Goal: Task Accomplishment & Management: Manage account settings

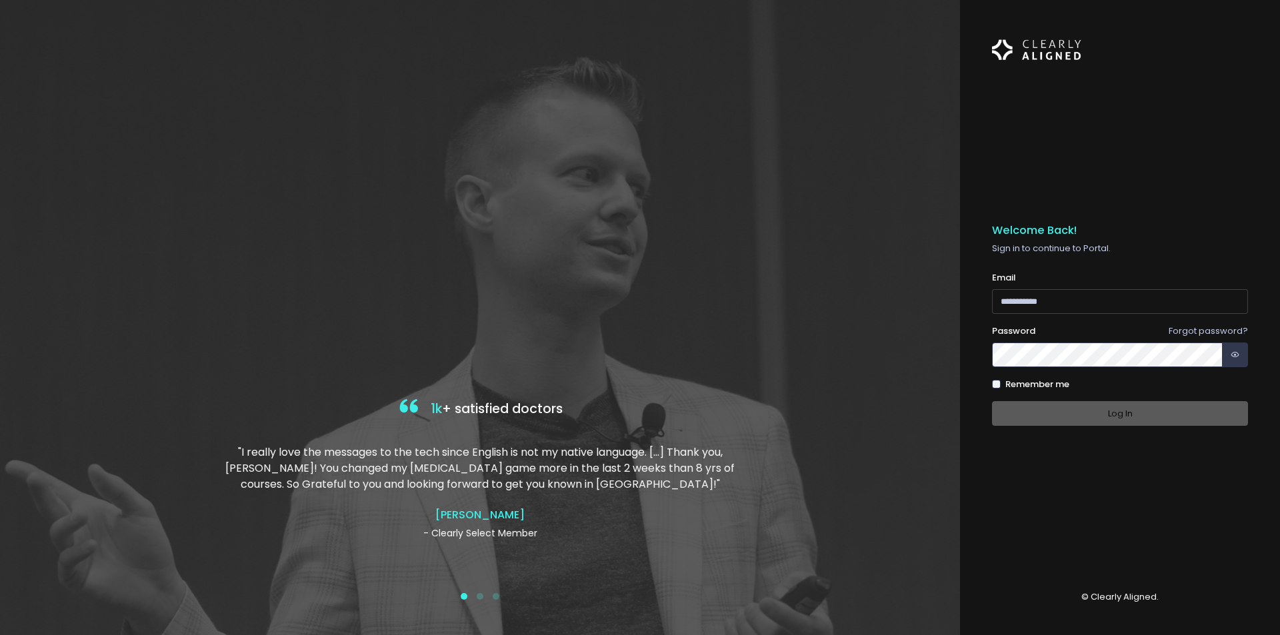
click at [1093, 298] on input "email" at bounding box center [1120, 301] width 256 height 25
type input "**********"
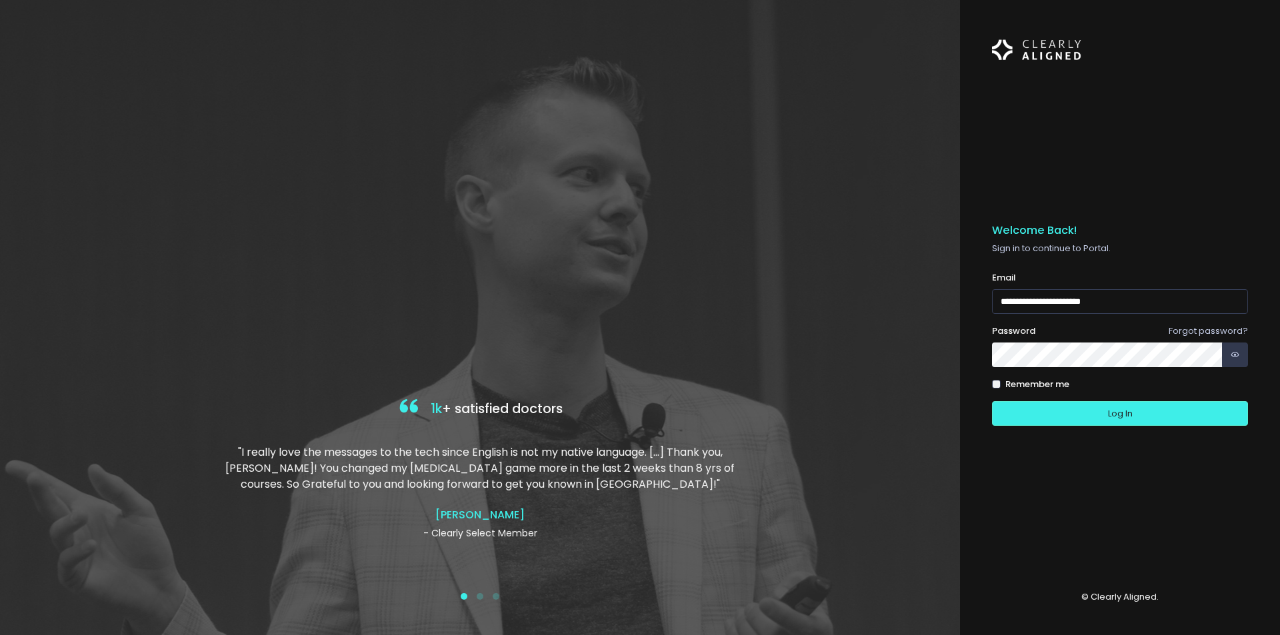
click at [992, 401] on button "Log In" at bounding box center [1120, 413] width 256 height 25
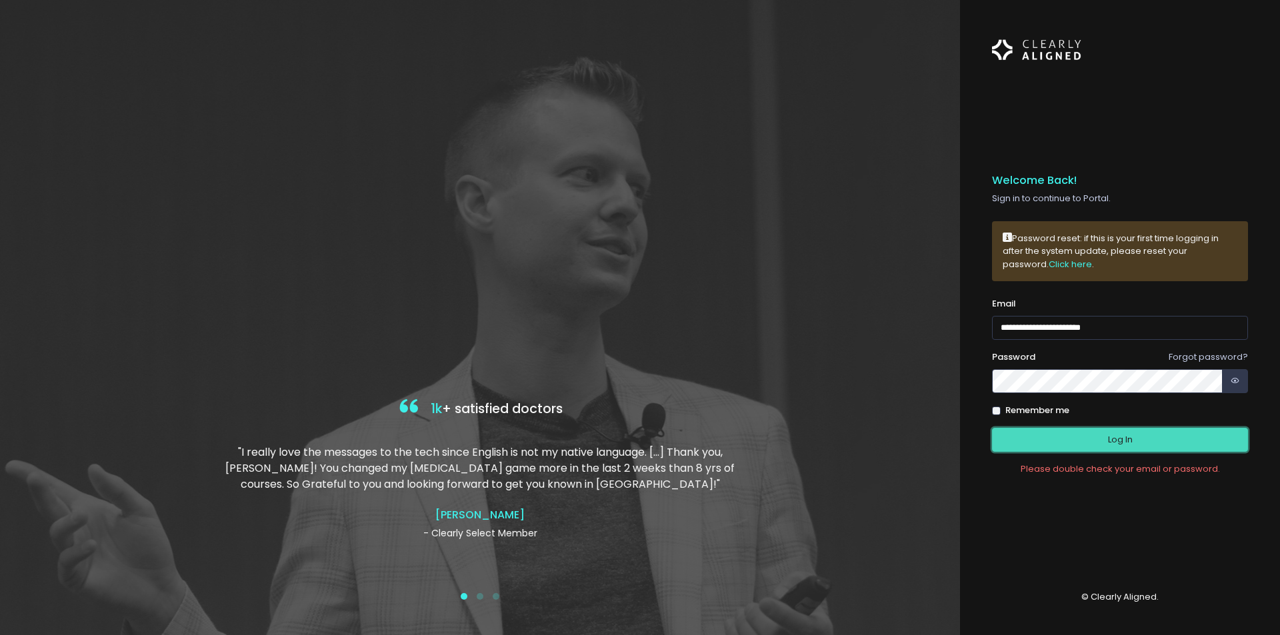
click at [1035, 435] on button "Log In" at bounding box center [1120, 440] width 256 height 25
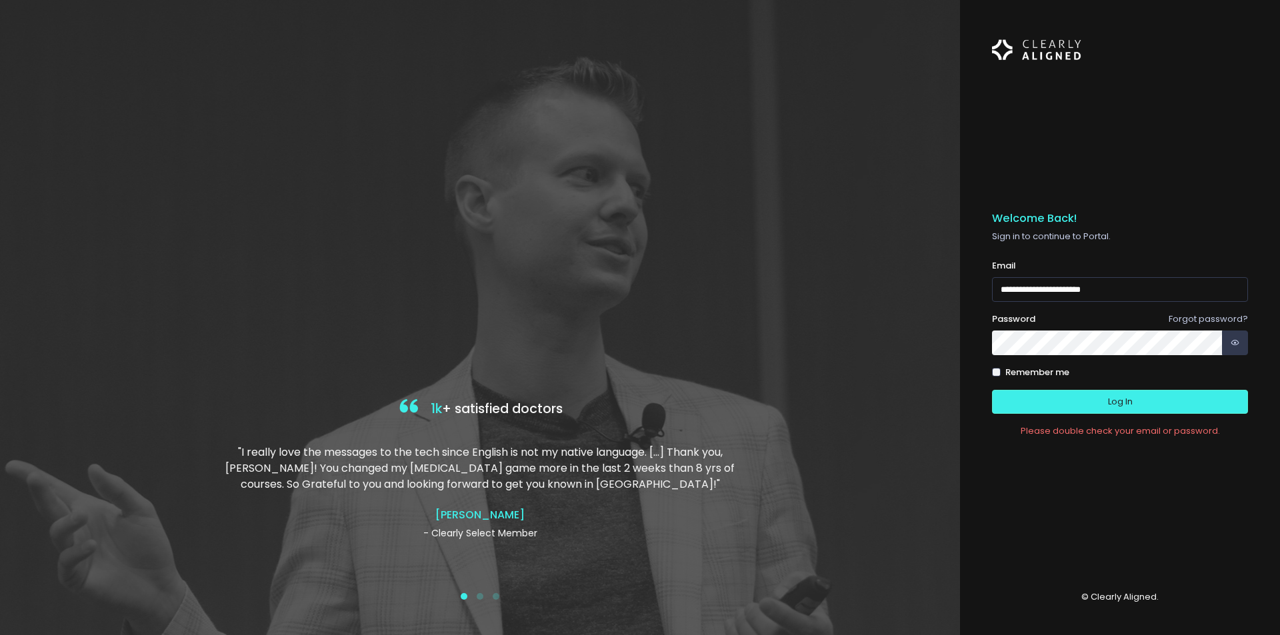
click at [992, 390] on button "Log In" at bounding box center [1120, 402] width 256 height 25
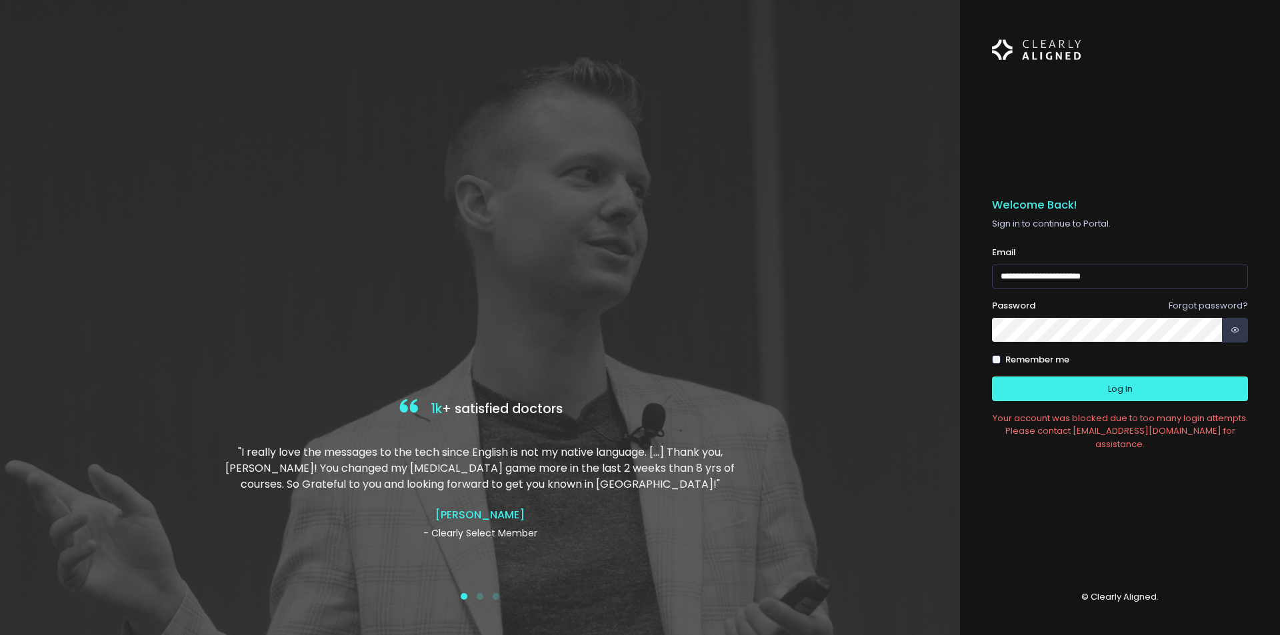
click at [992, 377] on button "Log In" at bounding box center [1120, 389] width 256 height 25
click at [1234, 324] on icon "button" at bounding box center [1235, 330] width 9 height 13
click at [992, 377] on button "Log In" at bounding box center [1120, 389] width 256 height 25
click at [1188, 309] on link "Forgot password?" at bounding box center [1208, 305] width 79 height 13
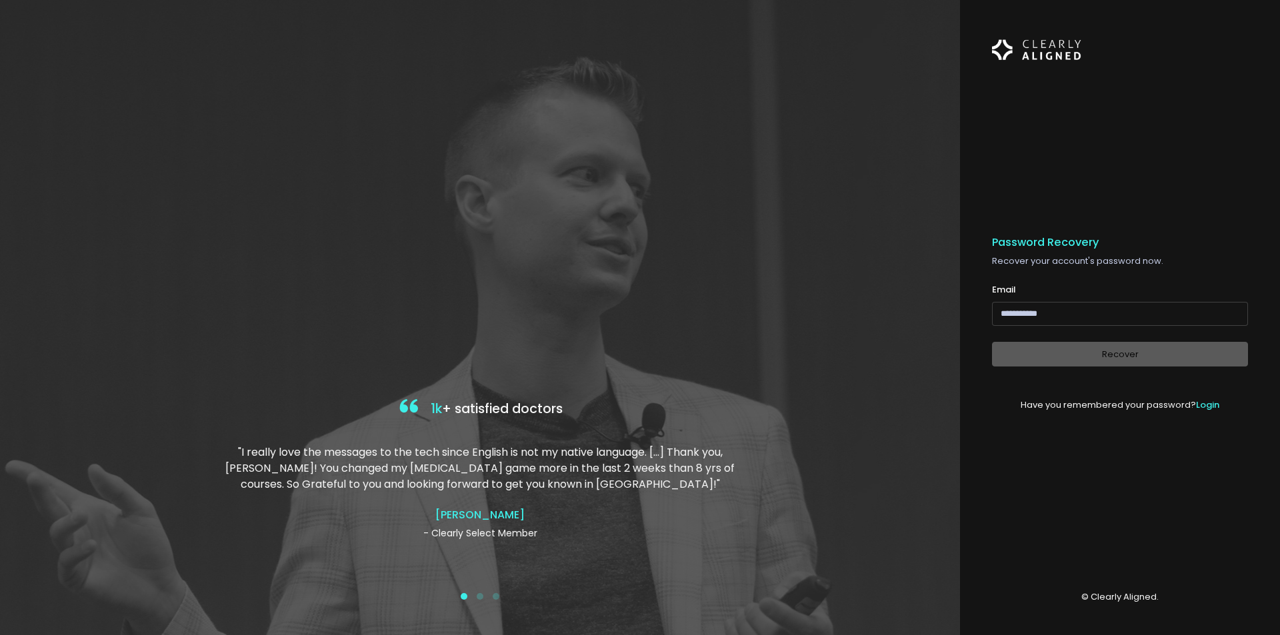
click at [1075, 320] on input "email" at bounding box center [1120, 314] width 256 height 25
click at [1102, 311] on input "email" at bounding box center [1120, 314] width 256 height 25
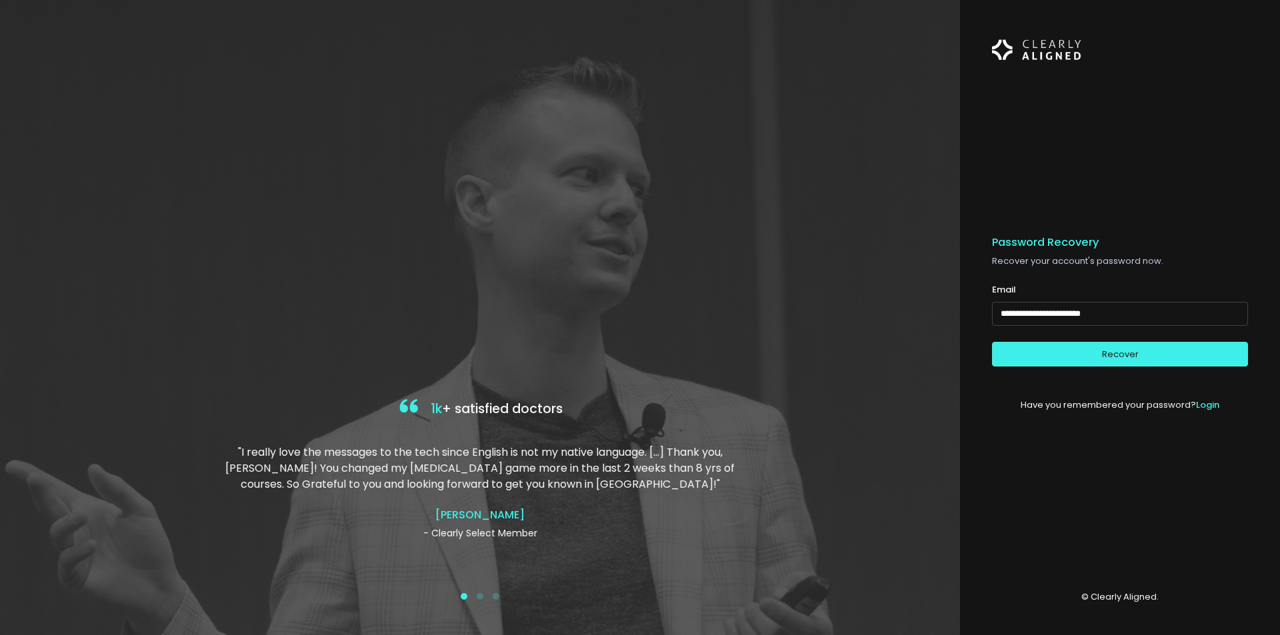
type input "**********"
click at [992, 342] on button "Recover" at bounding box center [1120, 354] width 256 height 25
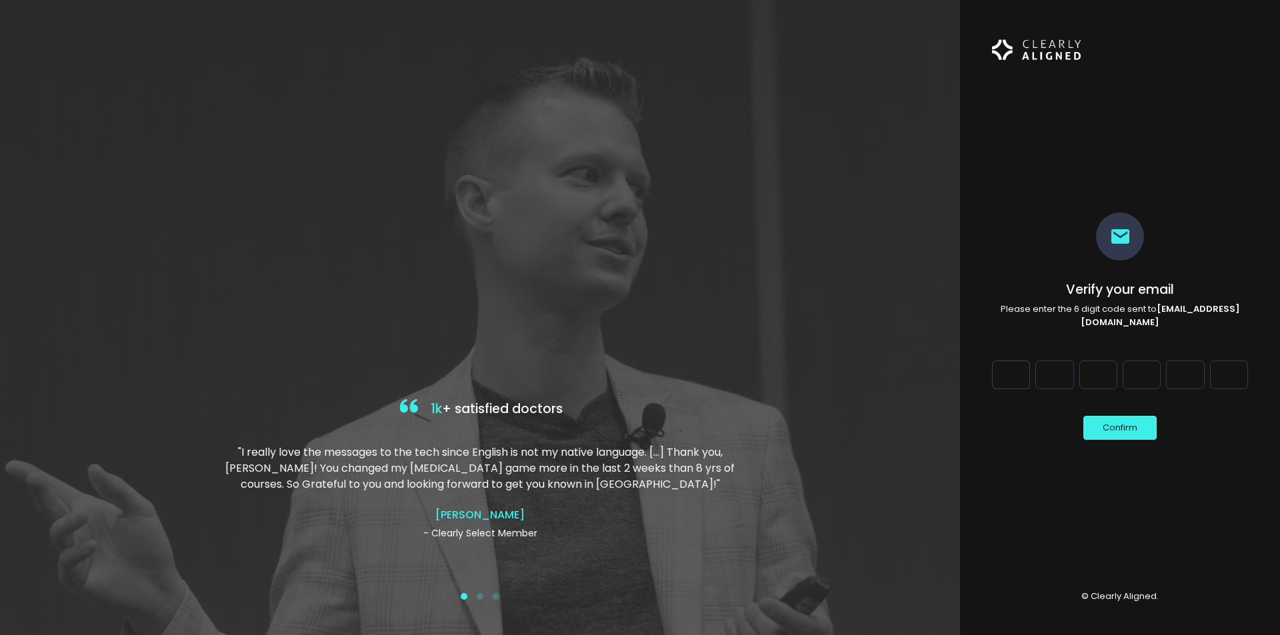
click at [1012, 377] on input "Digit 1" at bounding box center [1011, 375] width 38 height 28
paste input "*"
type input "*"
click at [1058, 378] on input "Digit 2" at bounding box center [1055, 375] width 38 height 28
type input "*"
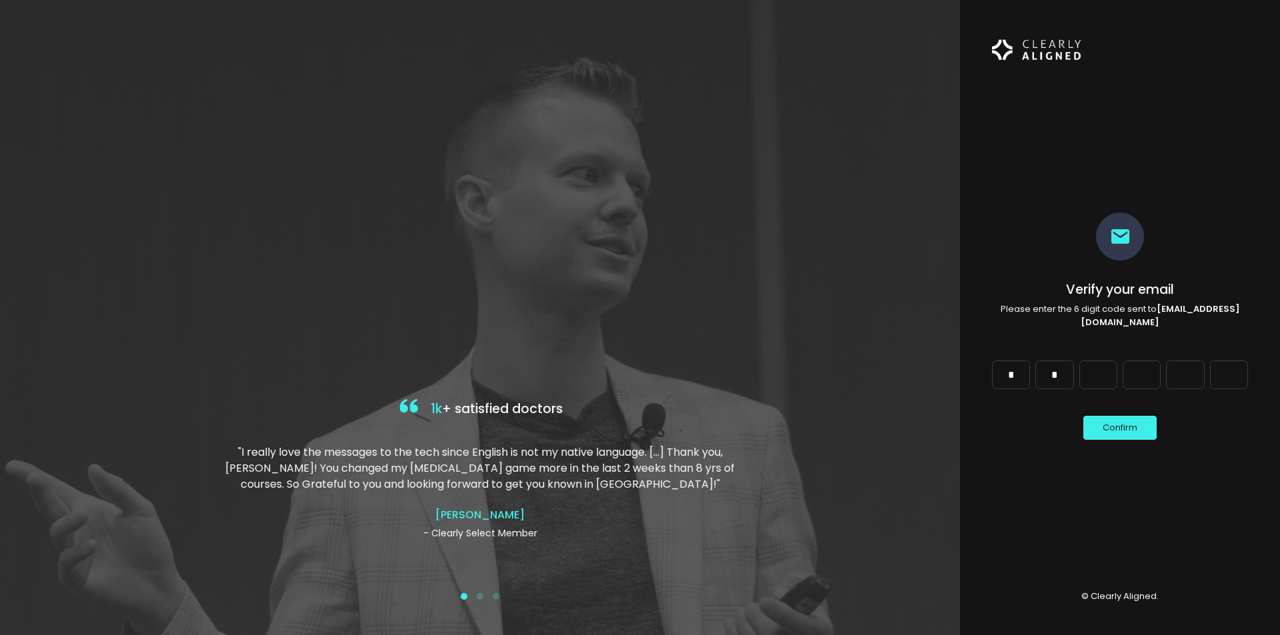
drag, startPoint x: 1078, startPoint y: 377, endPoint x: 1093, endPoint y: 377, distance: 15.3
click at [1090, 377] on div "Digit 3" at bounding box center [1098, 380] width 43 height 39
click at [1093, 377] on input "Digit 3" at bounding box center [1099, 375] width 38 height 28
type input "*"
click at [1134, 378] on input "Digit 4" at bounding box center [1142, 375] width 38 height 28
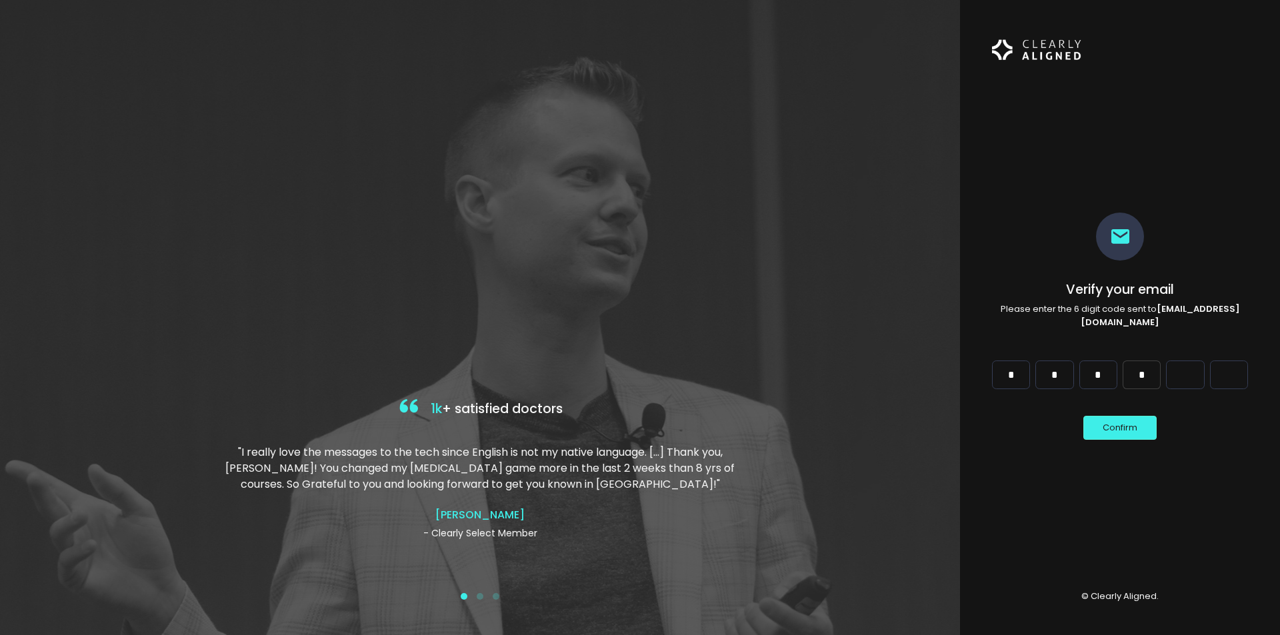
type input "*"
click at [1179, 378] on input "Digit 5" at bounding box center [1185, 375] width 38 height 28
type input "*"
click at [1228, 379] on input "Digit 6" at bounding box center [1229, 375] width 38 height 28
type input "*"
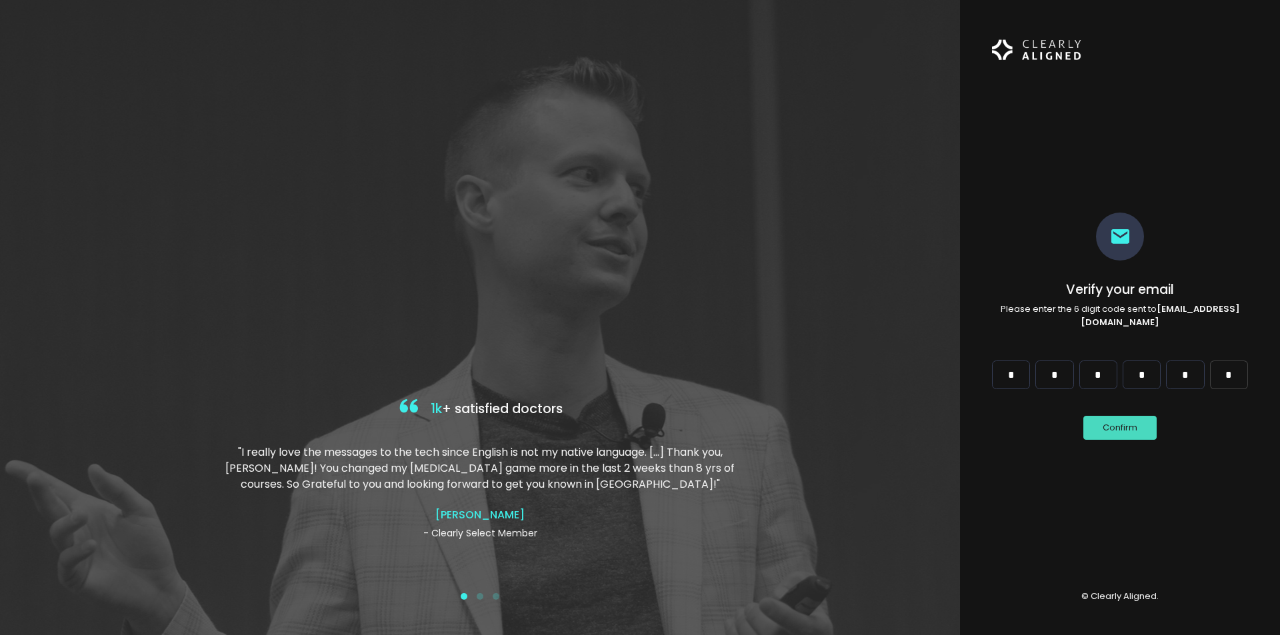
type input "*"
click at [1124, 426] on button "Confirm" at bounding box center [1120, 428] width 73 height 25
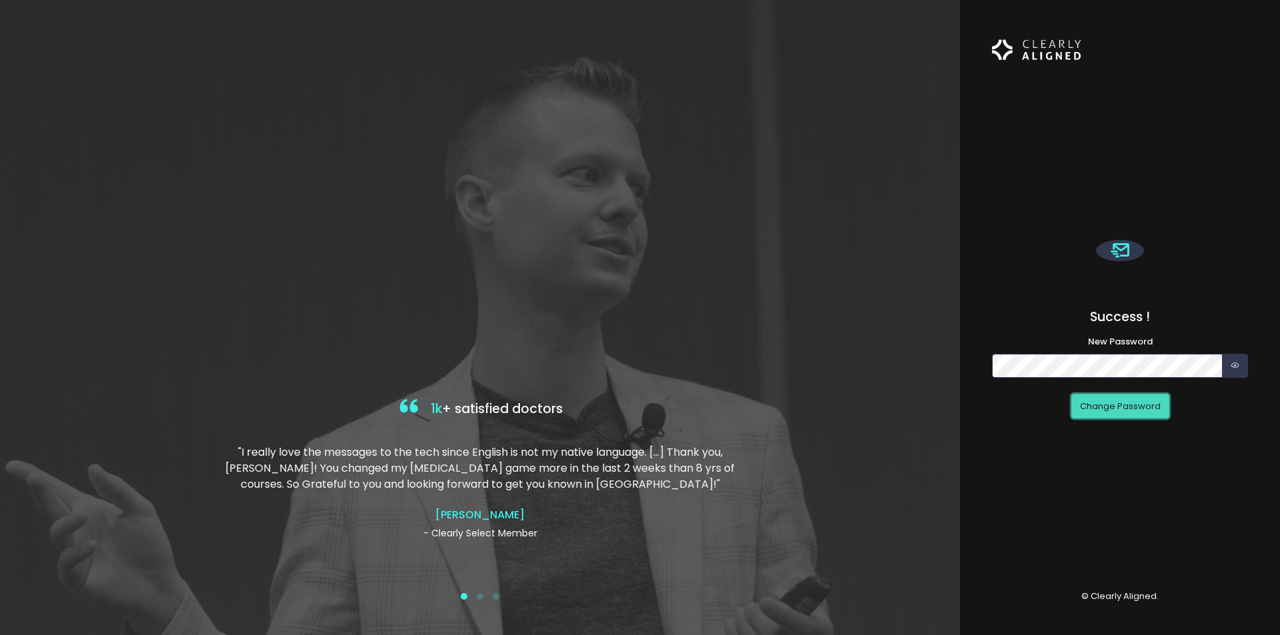
click at [1119, 413] on button "Change Password" at bounding box center [1121, 406] width 98 height 25
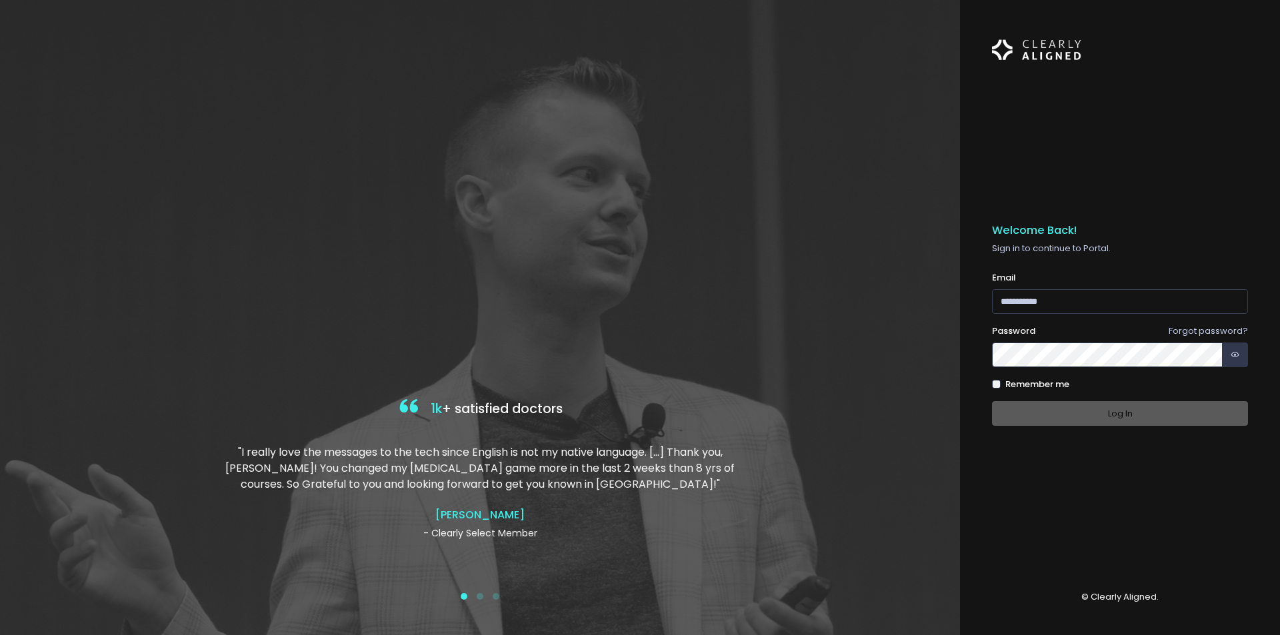
drag, startPoint x: 1033, startPoint y: 317, endPoint x: 1026, endPoint y: 303, distance: 15.5
click at [1030, 311] on form "Email (Obrigatório) Forgot password? Password (Obrigatório) Remember me Log In" at bounding box center [1120, 348] width 256 height 155
click at [1026, 303] on input "email" at bounding box center [1120, 301] width 256 height 25
type input "**********"
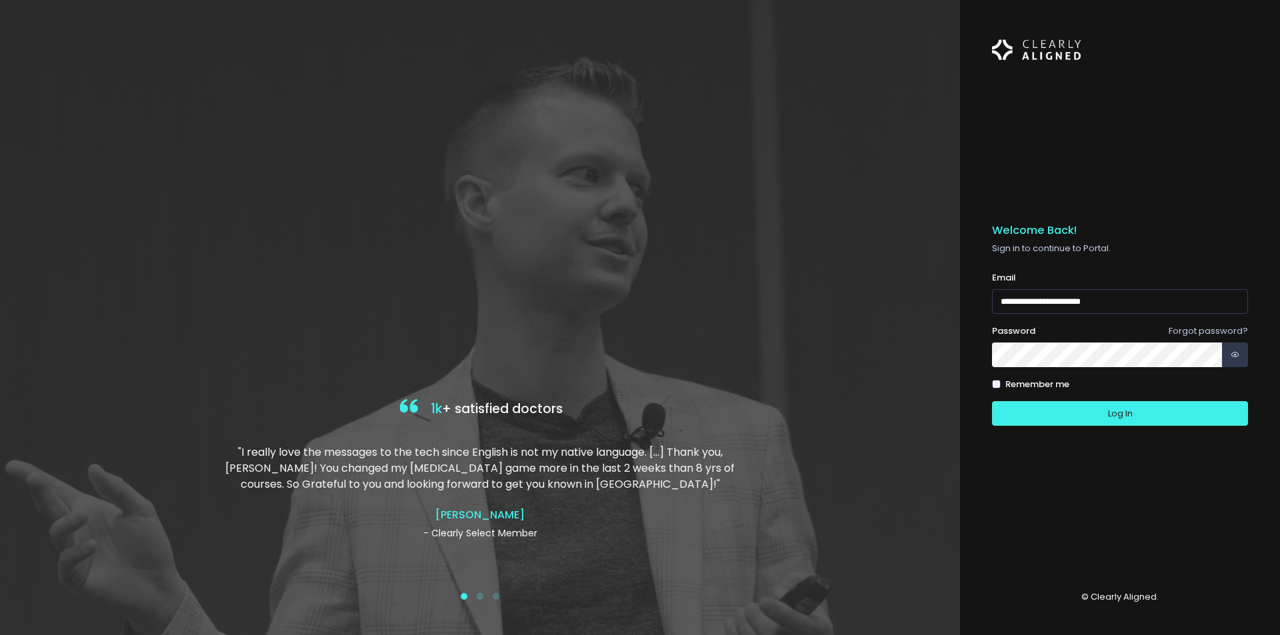
click at [992, 401] on button "Log In" at bounding box center [1120, 413] width 256 height 25
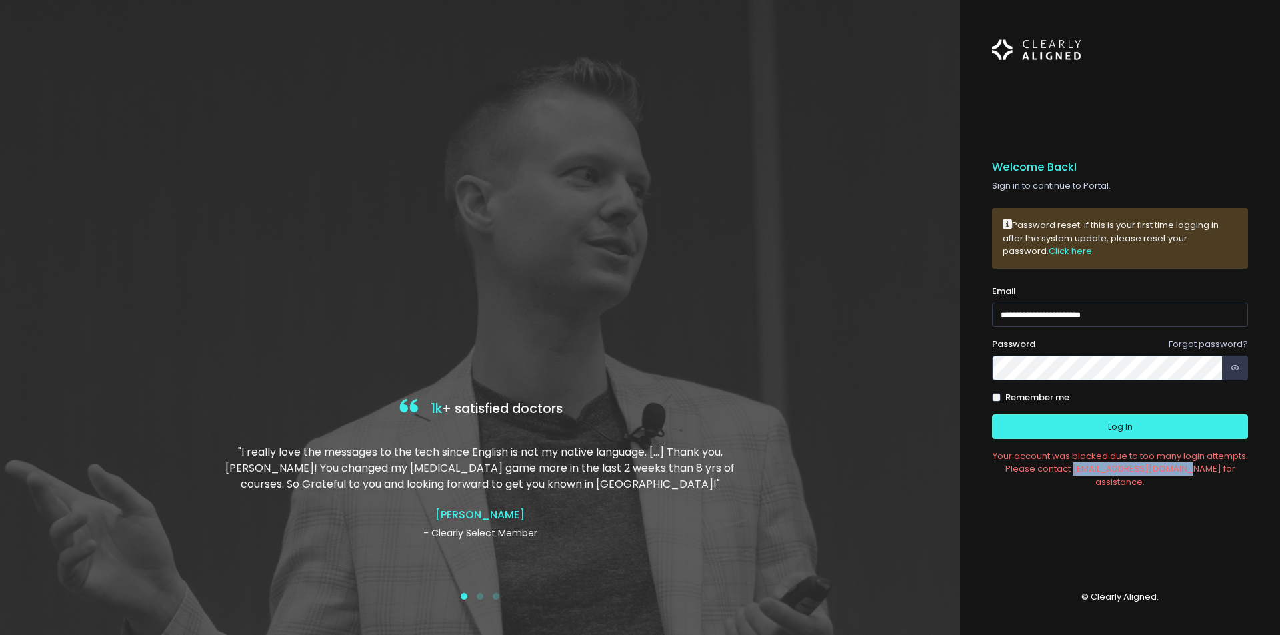
drag, startPoint x: 1114, startPoint y: 469, endPoint x: 1220, endPoint y: 467, distance: 106.0
click at [1220, 467] on div "Your account was blocked due to too many login attempts. Please contact [EMAIL_…" at bounding box center [1120, 469] width 256 height 39
copy div "[EMAIL_ADDRESS][DOMAIN_NAME]"
click at [1164, 468] on div "Your account was blocked due to too many login attempts. Please contact [EMAIL_…" at bounding box center [1120, 469] width 256 height 39
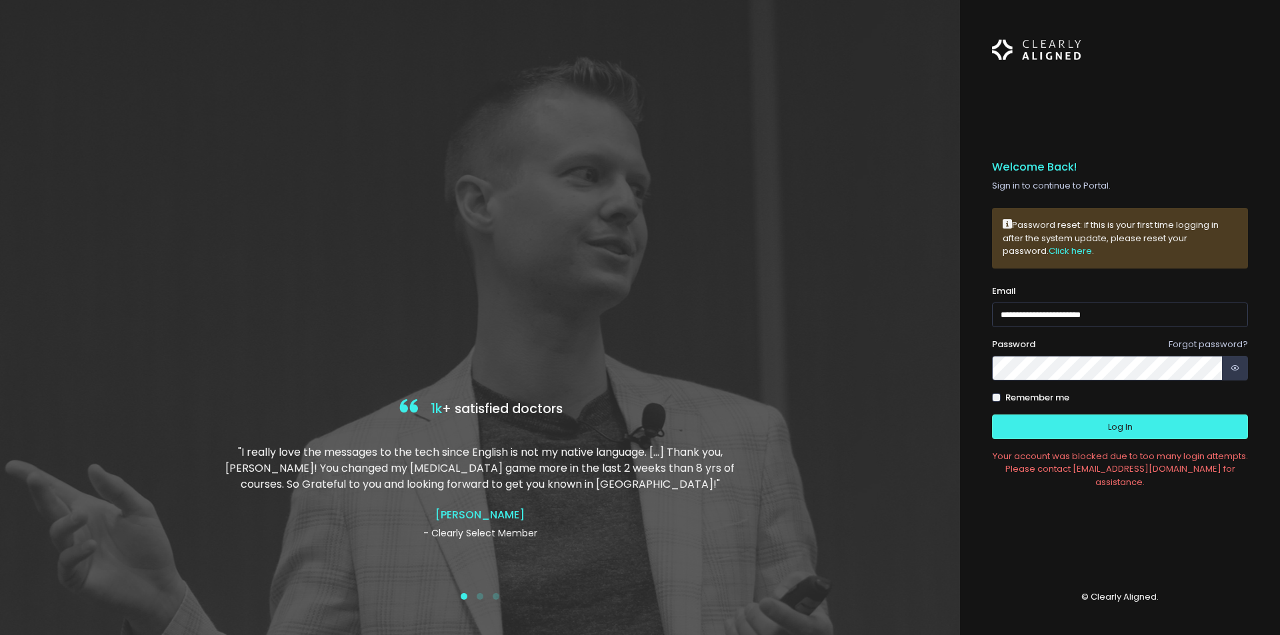
click at [1185, 468] on div "Your account was blocked due to too many login attempts. Please contact [EMAIL_…" at bounding box center [1120, 469] width 256 height 39
drag, startPoint x: 1185, startPoint y: 468, endPoint x: 1116, endPoint y: 465, distance: 69.4
click at [1116, 465] on div "Your account was blocked due to too many login attempts. Please contact [EMAIL_…" at bounding box center [1120, 469] width 256 height 39
